Goal: Task Accomplishment & Management: Use online tool/utility

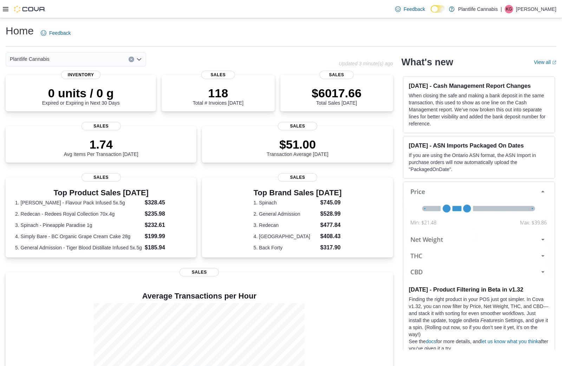
click at [24, 33] on h1 "Home" at bounding box center [20, 31] width 28 height 14
click at [75, 61] on div "Plantlife Cannabis" at bounding box center [76, 59] width 141 height 14
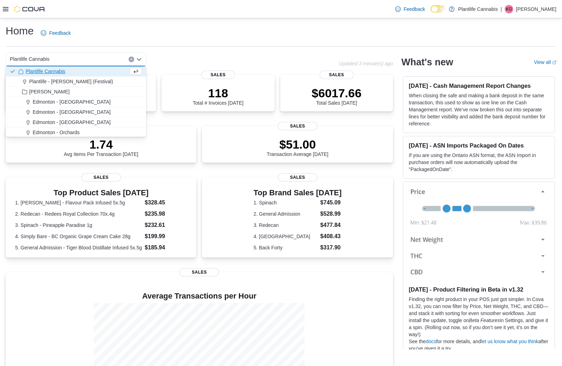
click at [325, 31] on div "Home Feedback" at bounding box center [281, 33] width 551 height 18
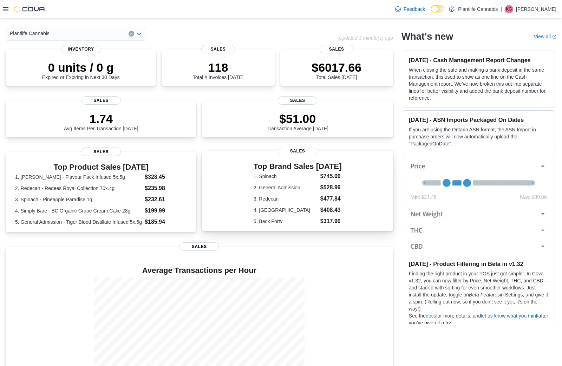
scroll to position [48, 0]
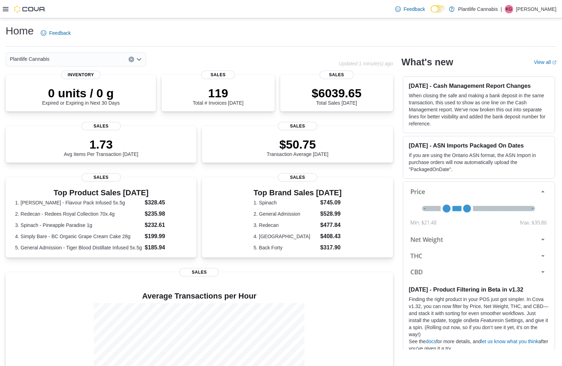
click at [36, 59] on span "Plantlife Cannabis" at bounding box center [30, 59] width 40 height 8
click at [38, 9] on img at bounding box center [30, 9] width 32 height 7
click at [9, 11] on div at bounding box center [24, 9] width 43 height 7
click at [4, 9] on icon at bounding box center [6, 9] width 6 height 6
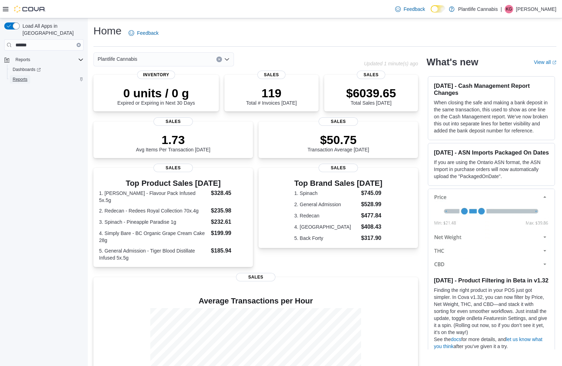
click at [26, 77] on span "Reports" at bounding box center [20, 80] width 15 height 6
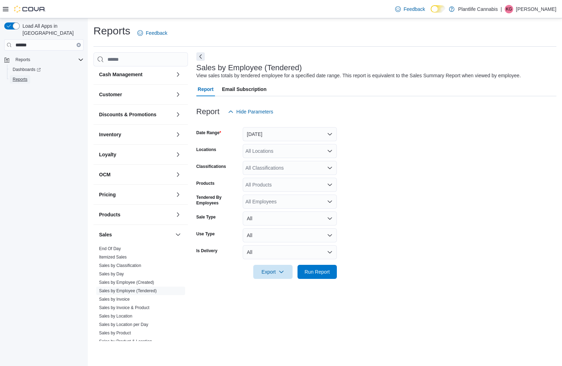
scroll to position [4, 0]
click at [133, 291] on link "Sales by Employee (Tendered)" at bounding box center [128, 289] width 58 height 5
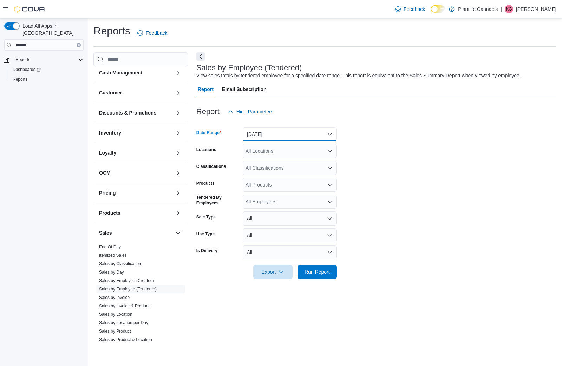
click at [278, 134] on button "Yesterday" at bounding box center [290, 134] width 94 height 14
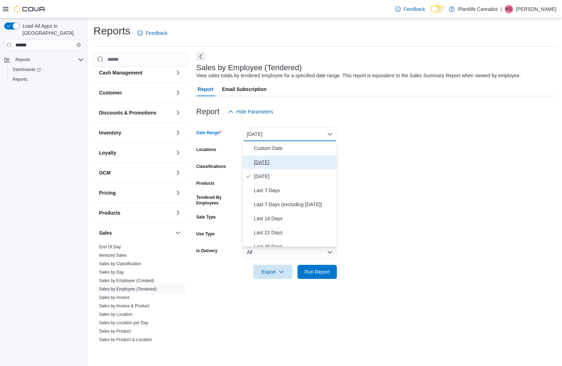
click at [268, 161] on span "Today" at bounding box center [294, 162] width 80 height 8
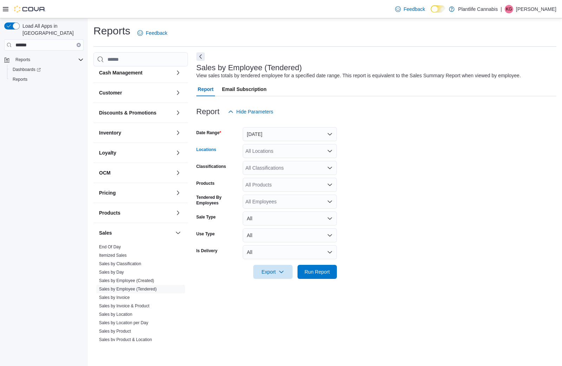
click at [279, 150] on div "All Locations" at bounding box center [290, 151] width 94 height 14
type input "**"
click at [283, 163] on span "Grande Prairie - Westgate" at bounding box center [314, 162] width 107 height 7
click at [320, 266] on span "Run Report" at bounding box center [317, 271] width 31 height 14
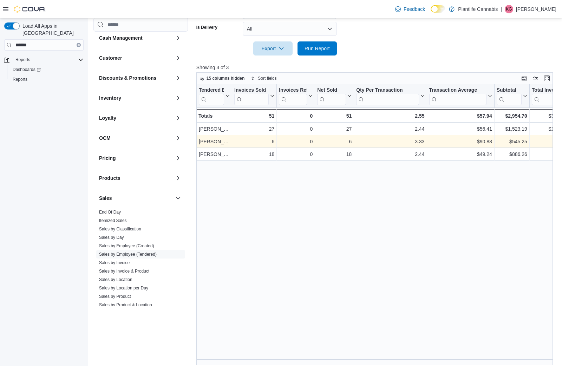
scroll to position [213, 0]
